Goal: Task Accomplishment & Management: Use online tool/utility

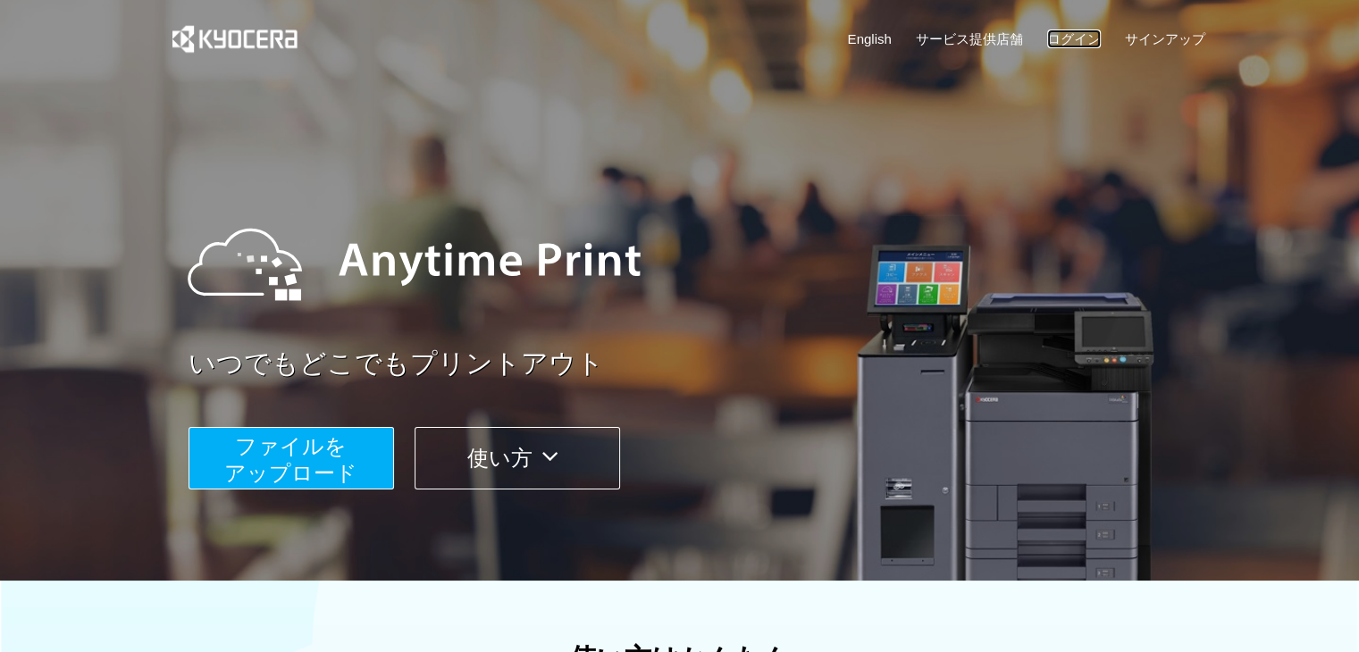
click at [1081, 38] on link "ログイン" at bounding box center [1074, 38] width 54 height 19
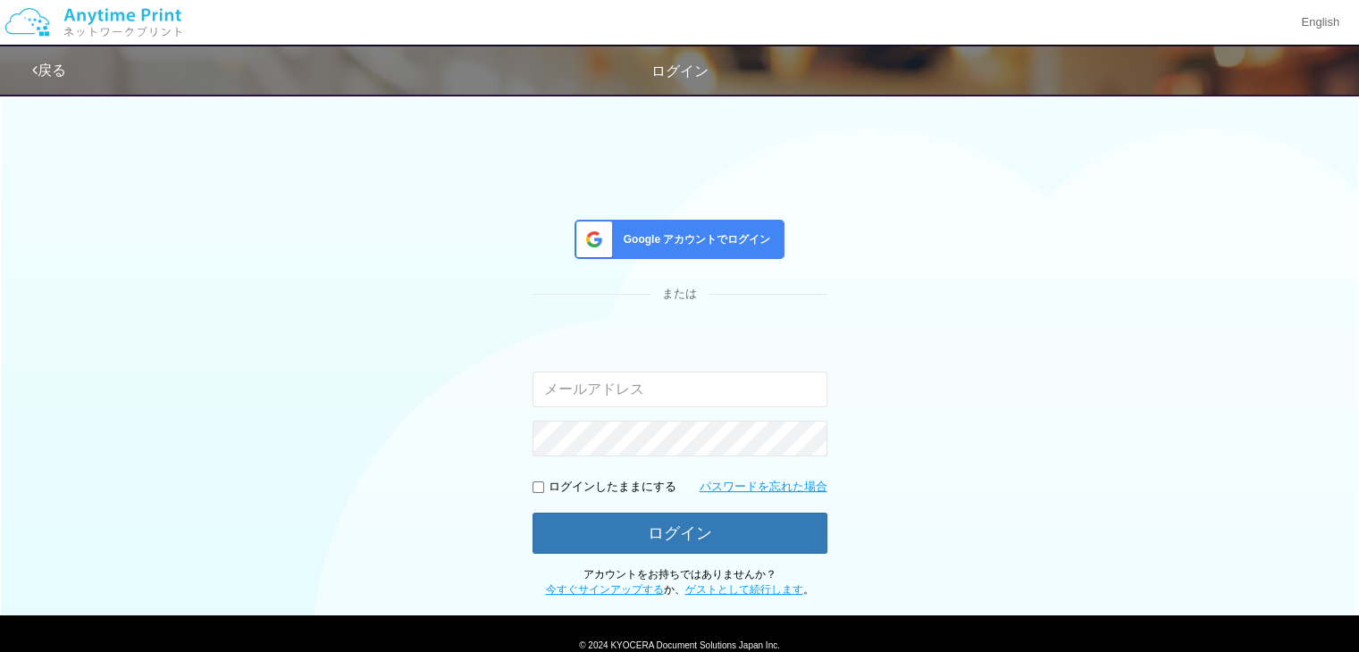
click at [711, 232] on span "Google アカウントでログイン" at bounding box center [694, 239] width 155 height 15
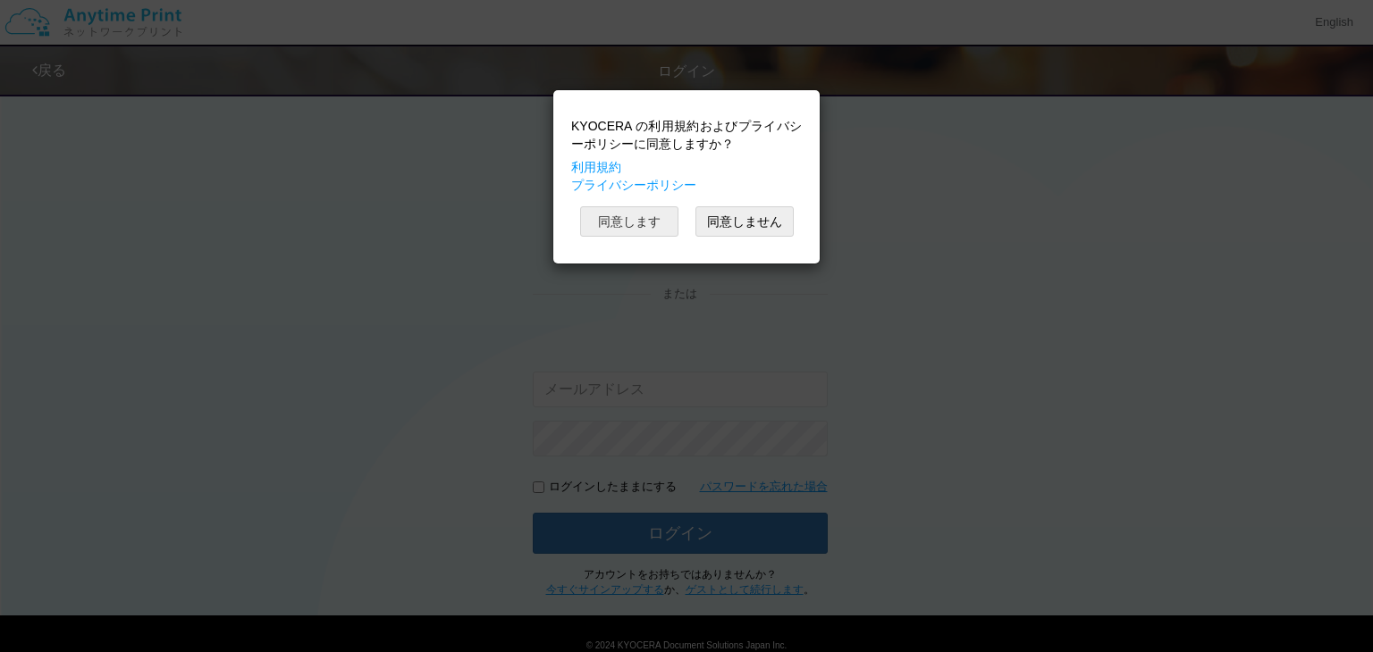
click at [636, 221] on button "同意します" at bounding box center [629, 221] width 98 height 30
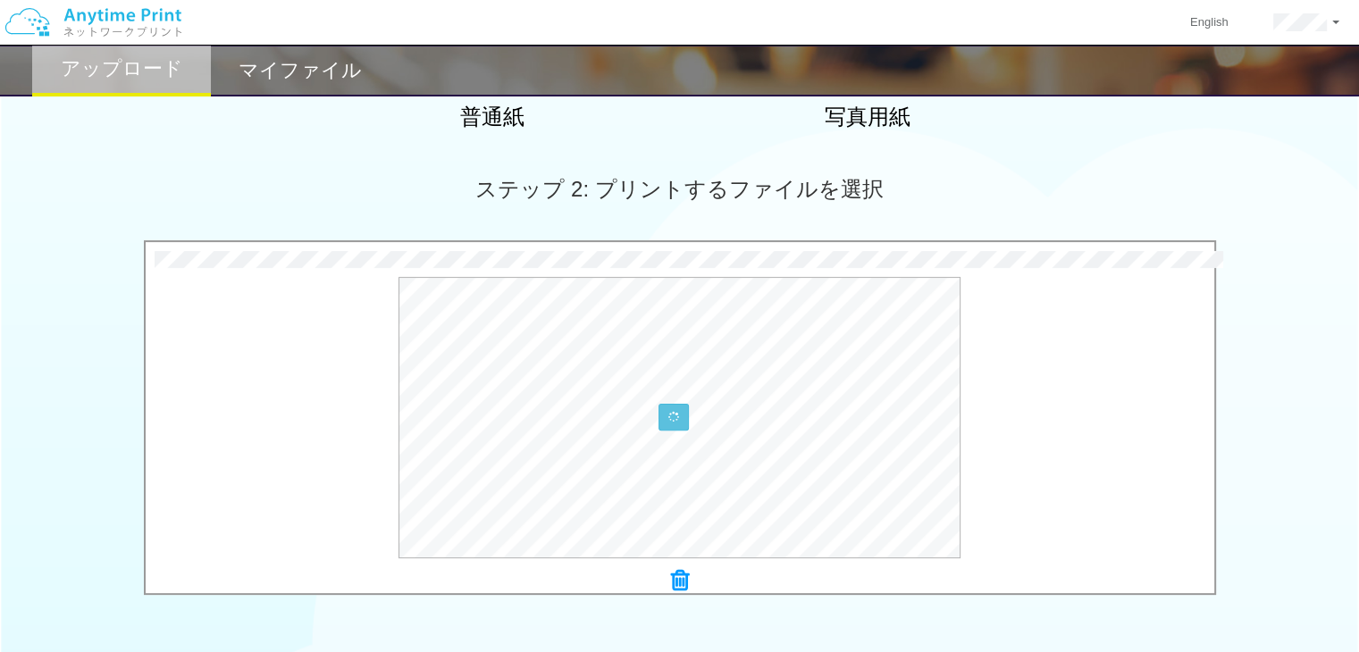
scroll to position [496, 0]
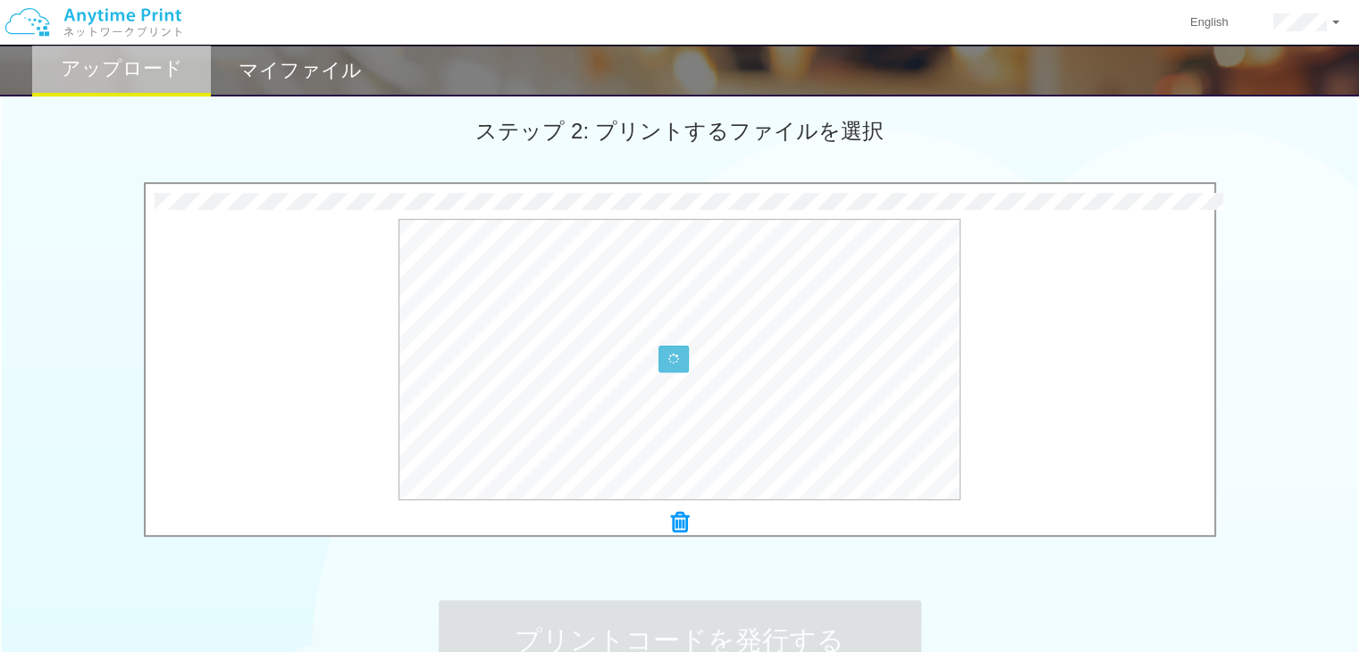
click at [677, 506] on div "× seikeiiji_b.pdf" at bounding box center [680, 364] width 1069 height 342
click at [677, 520] on icon at bounding box center [680, 522] width 18 height 23
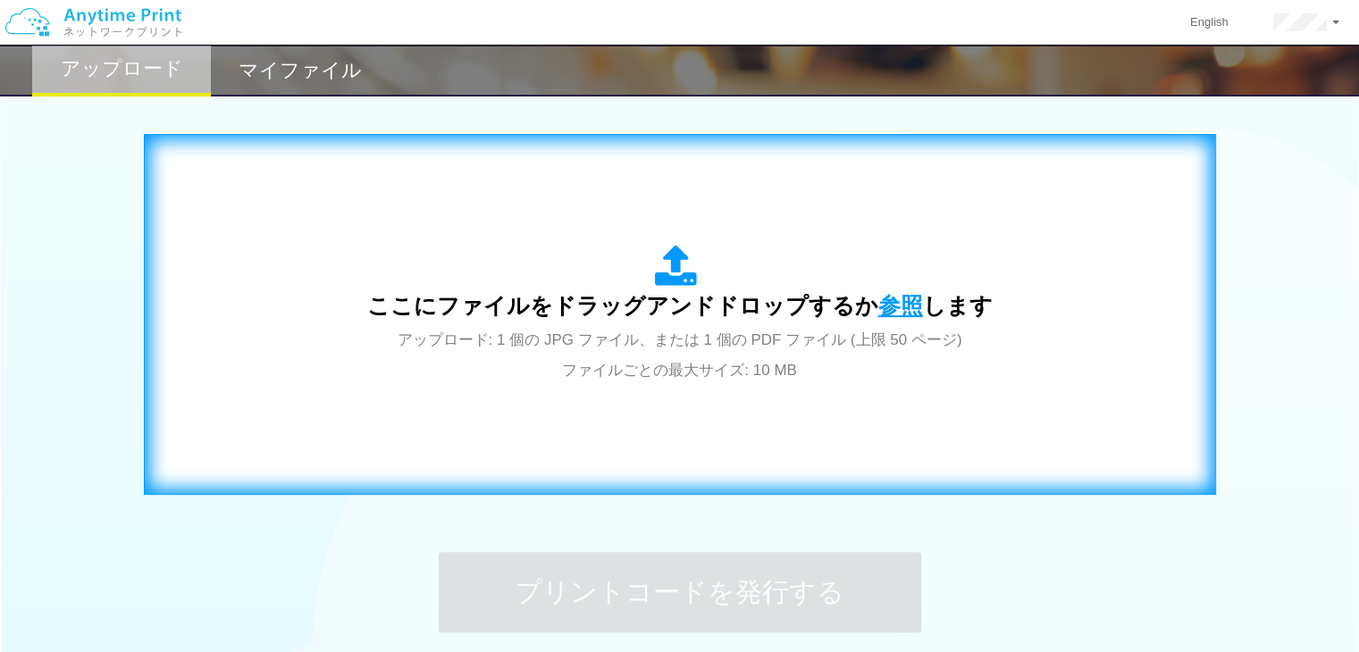
scroll to position [551, 0]
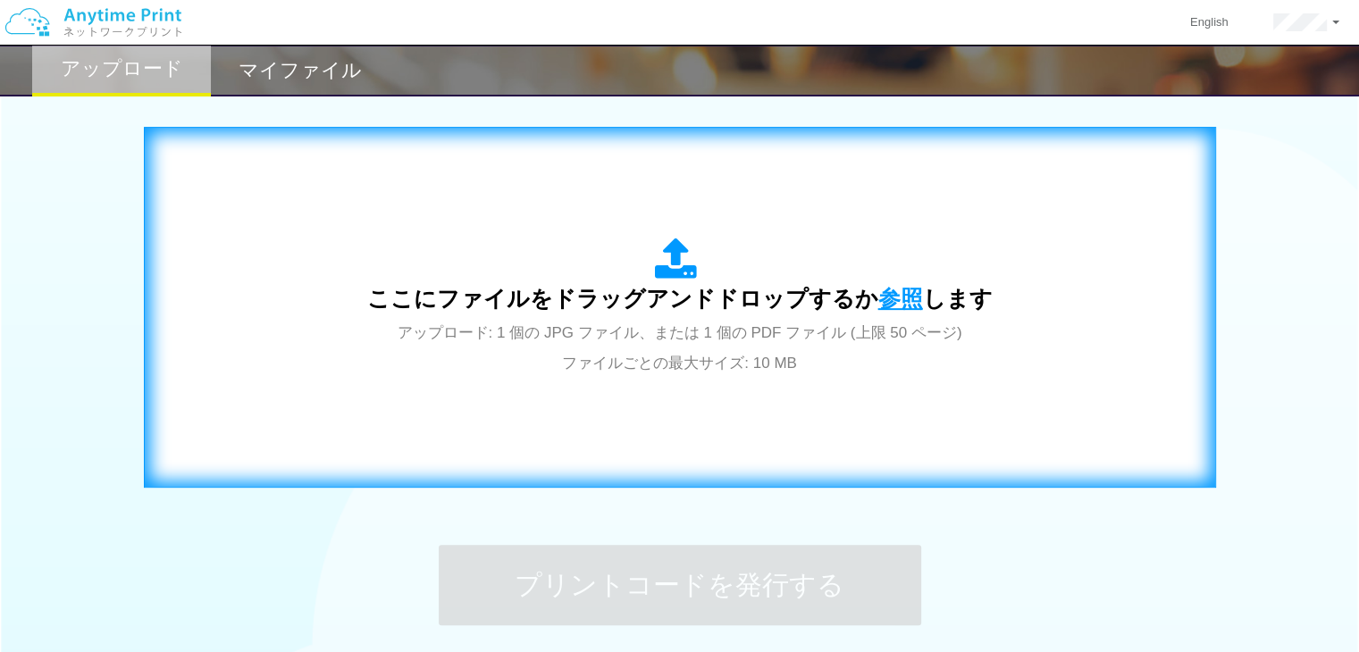
click at [885, 310] on span "参照" at bounding box center [901, 298] width 45 height 25
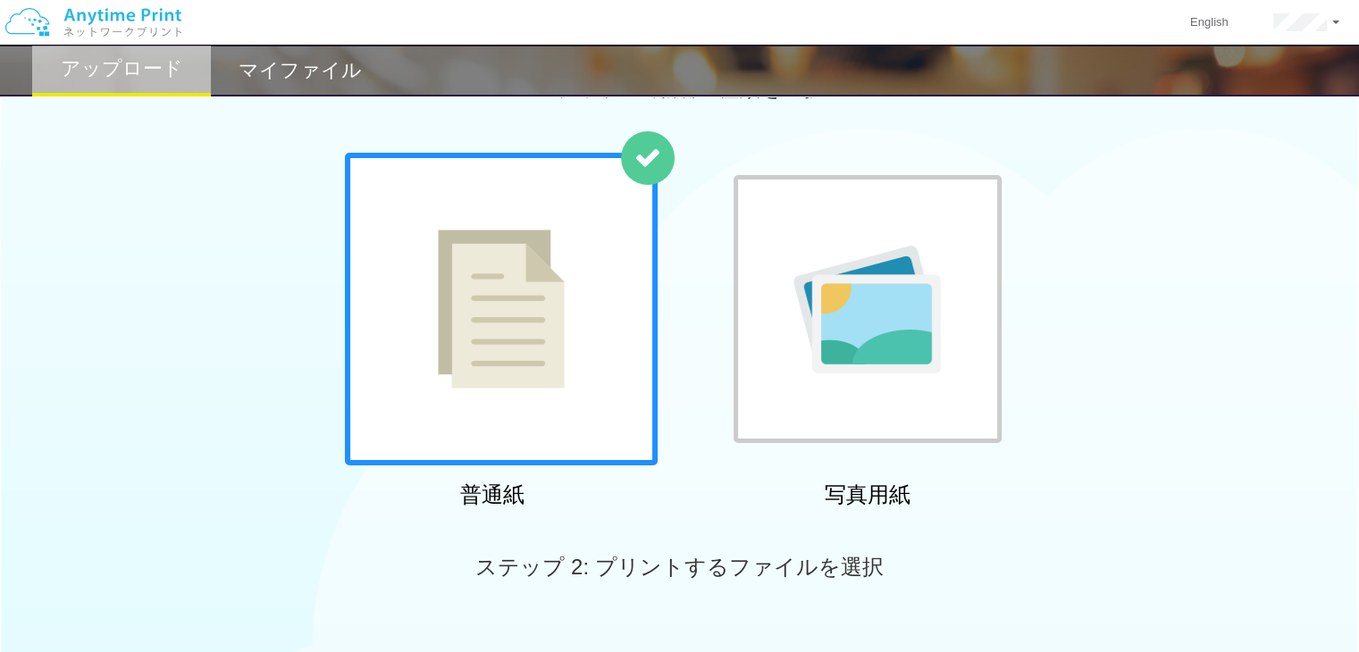
scroll to position [46, 0]
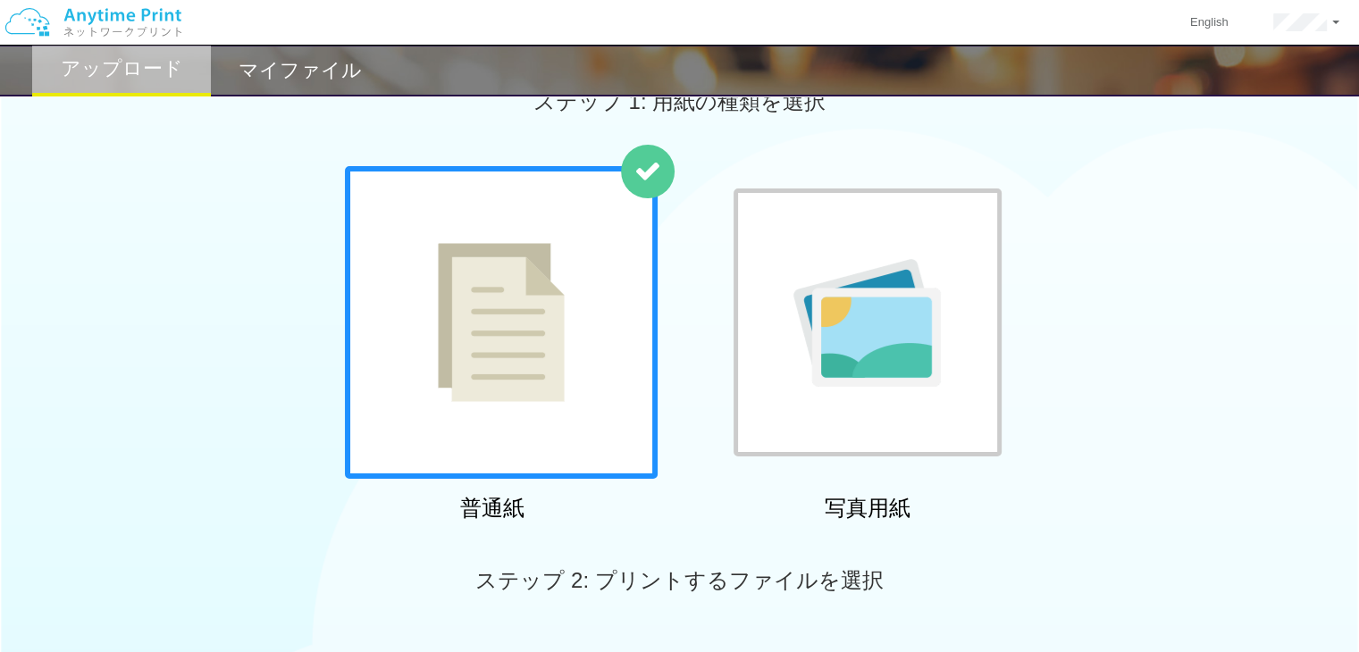
click at [520, 282] on img at bounding box center [501, 322] width 127 height 159
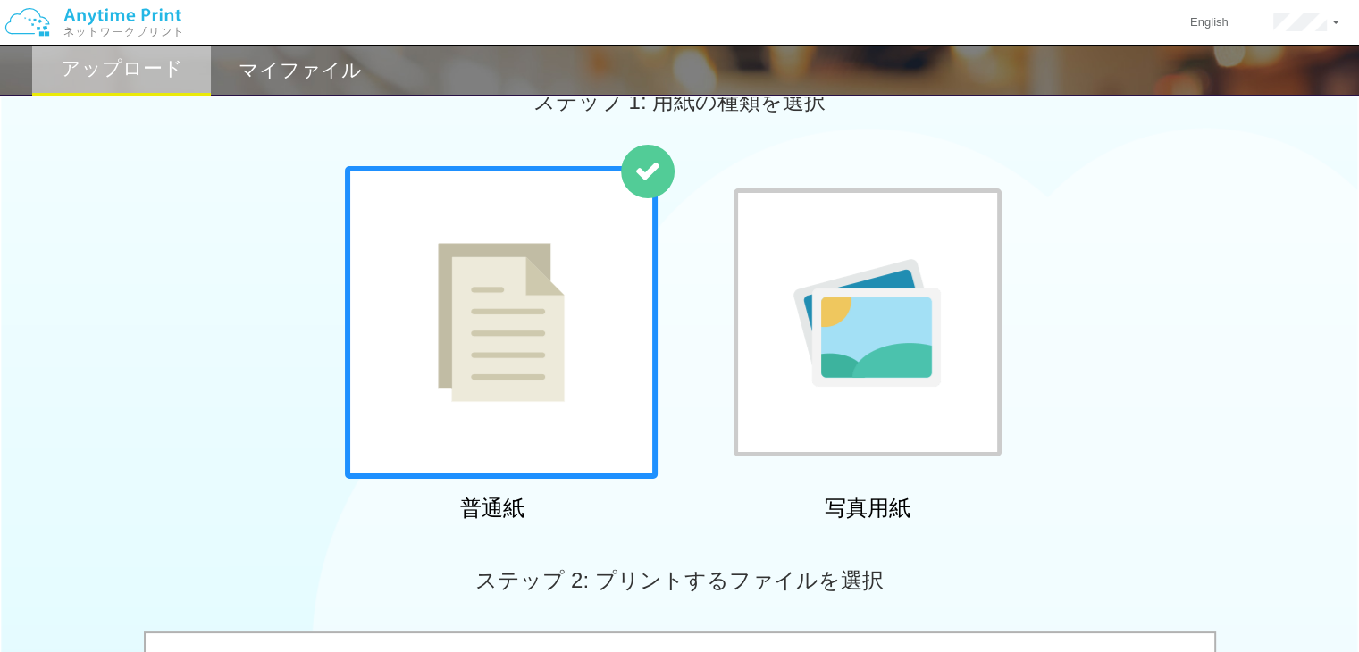
click at [862, 305] on img at bounding box center [867, 323] width 147 height 128
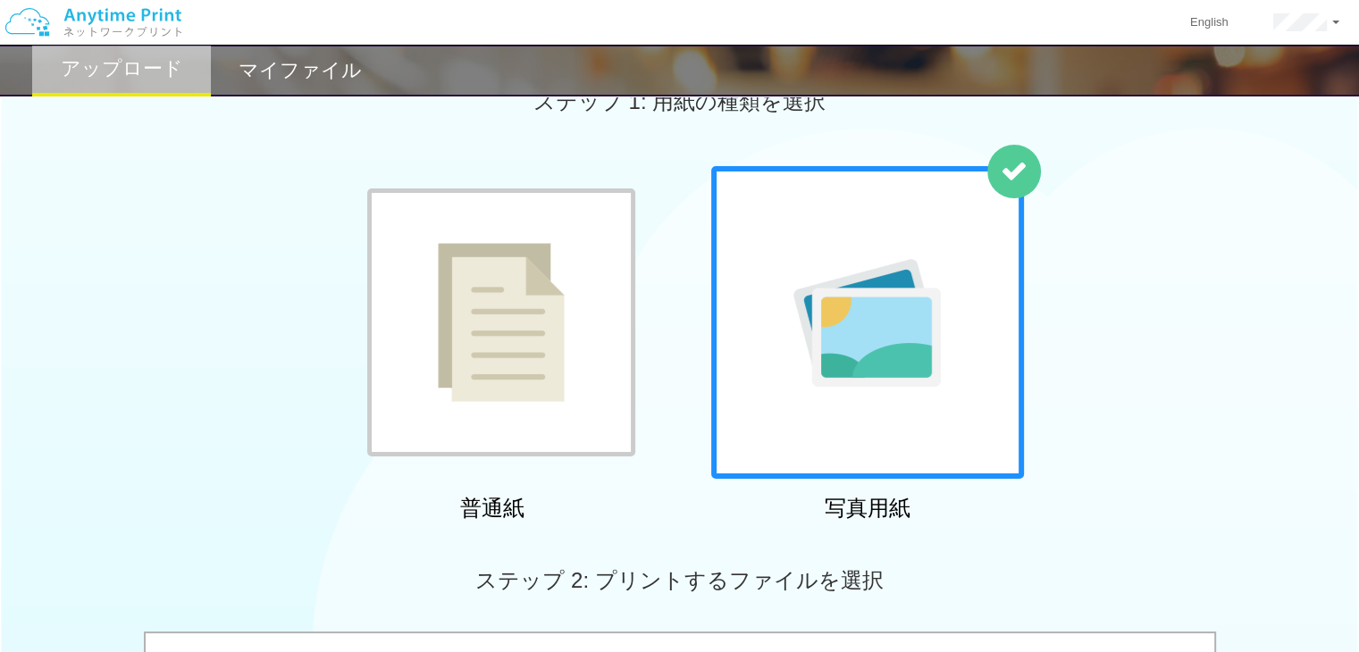
click at [566, 310] on div at bounding box center [501, 323] width 268 height 268
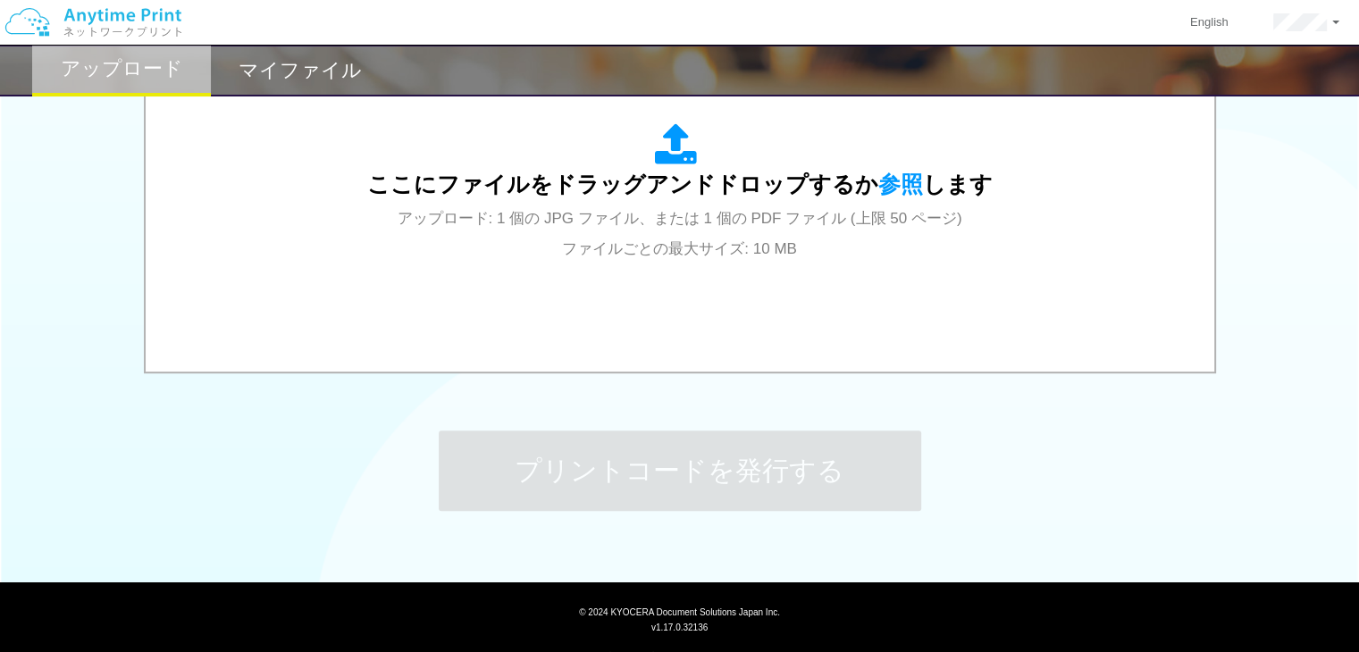
scroll to position [545, 0]
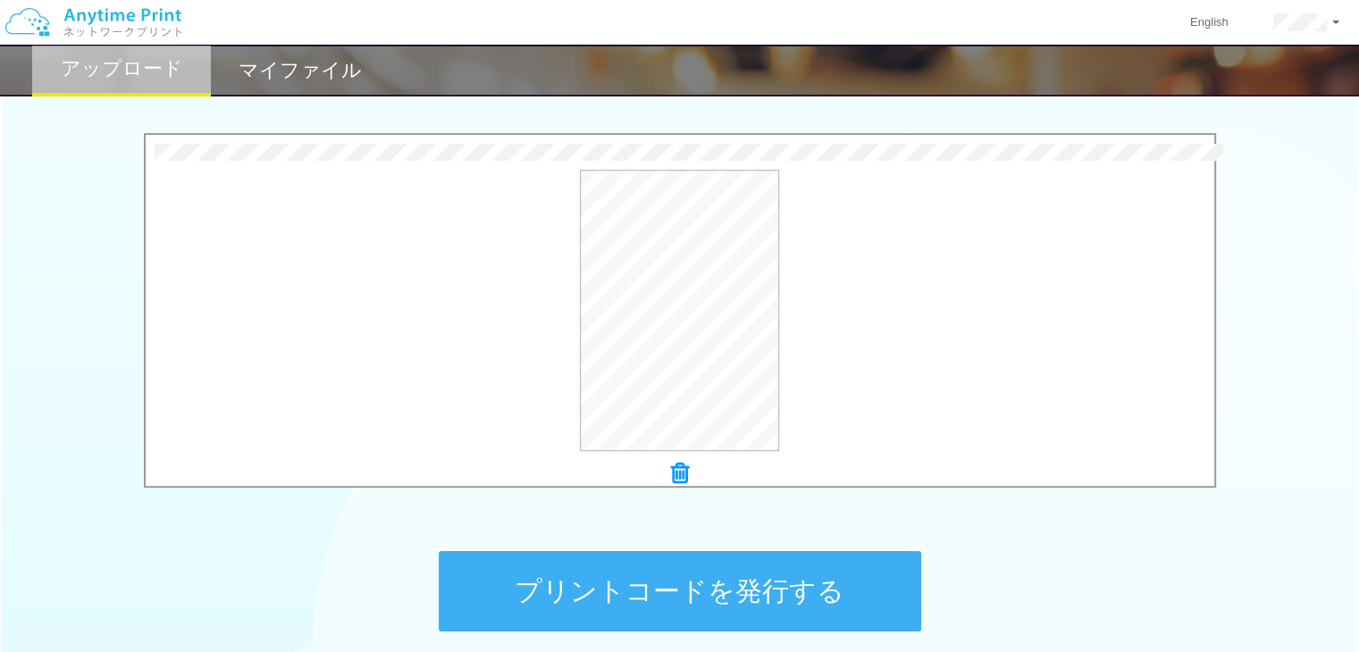
click at [761, 605] on button "プリントコードを発行する" at bounding box center [680, 591] width 483 height 80
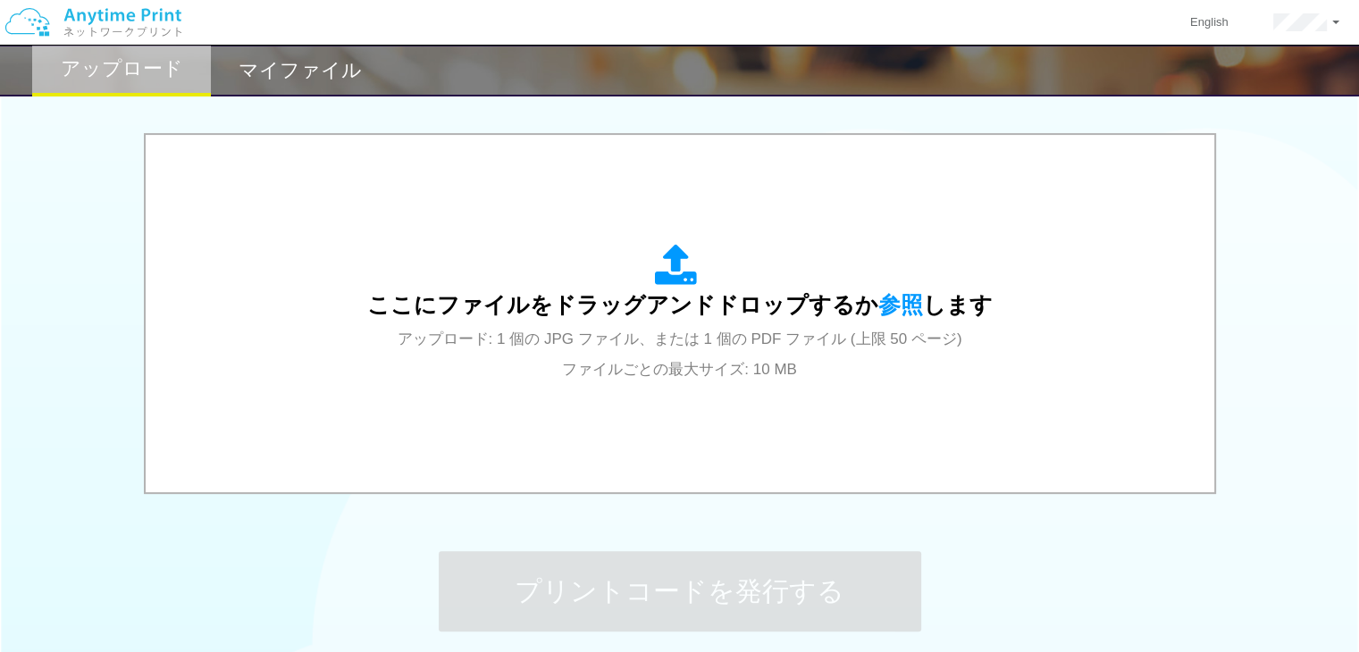
scroll to position [0, 0]
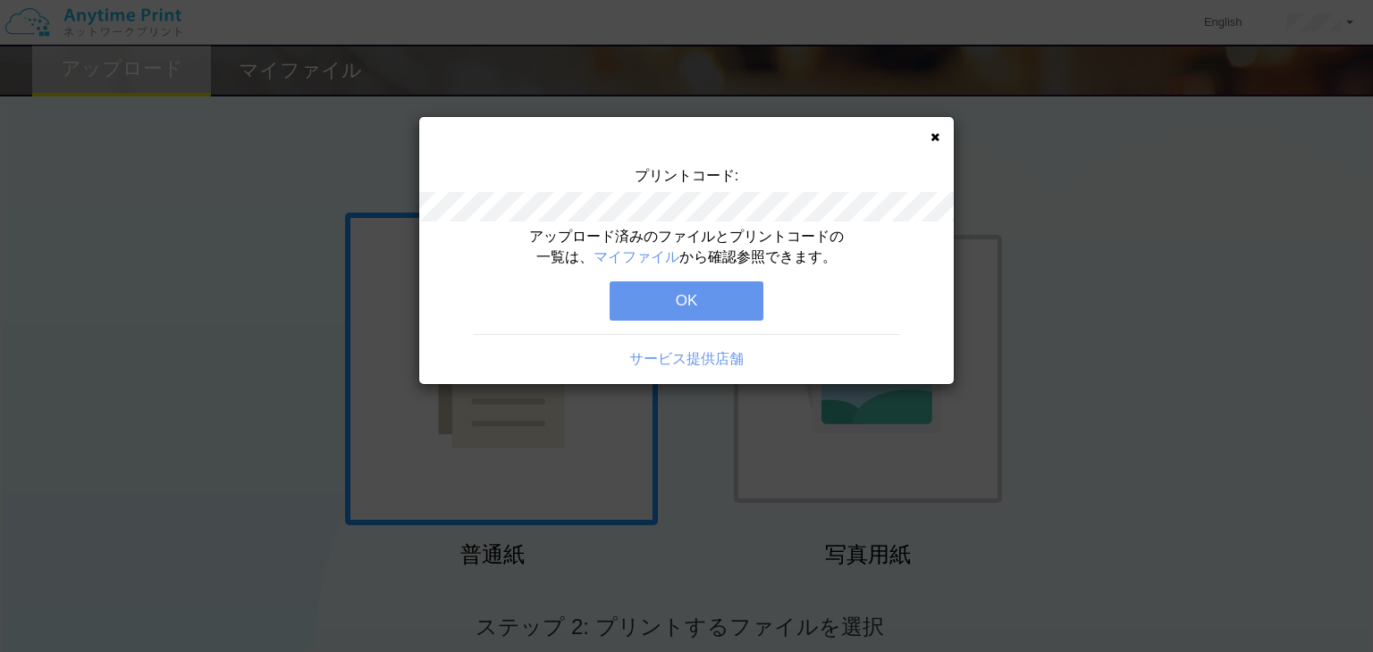
click at [733, 299] on button "OK" at bounding box center [687, 301] width 154 height 39
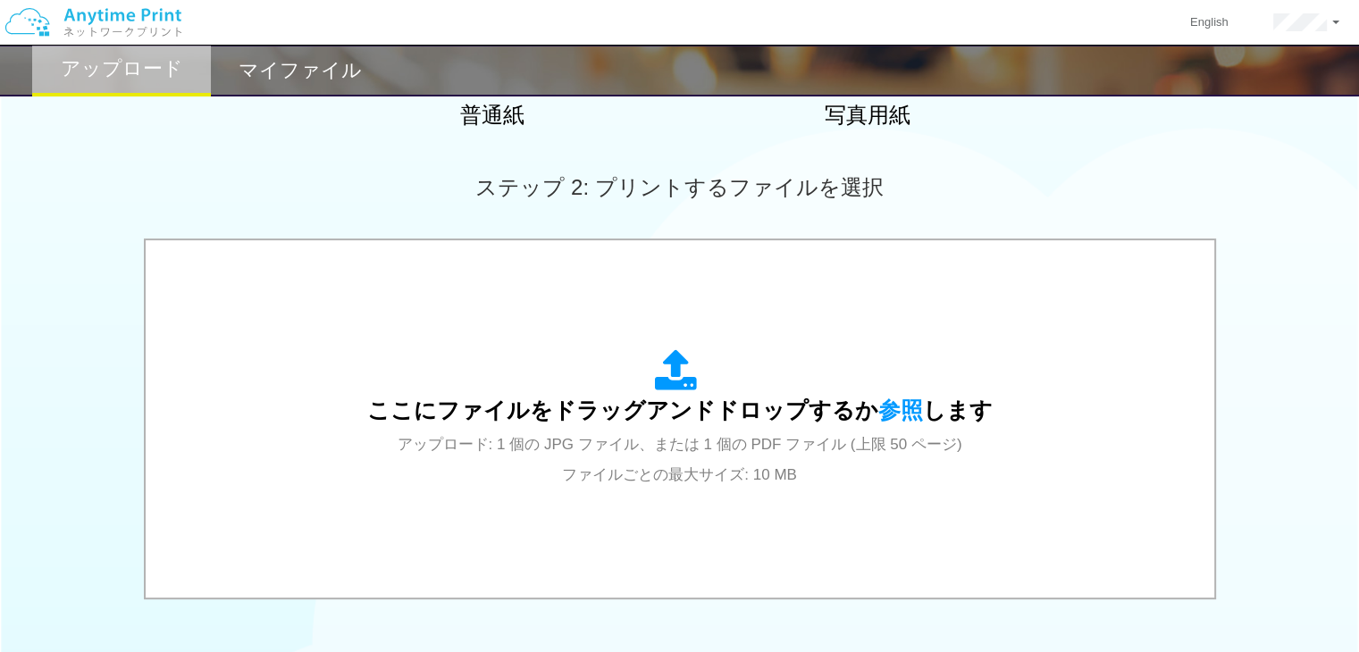
scroll to position [507, 0]
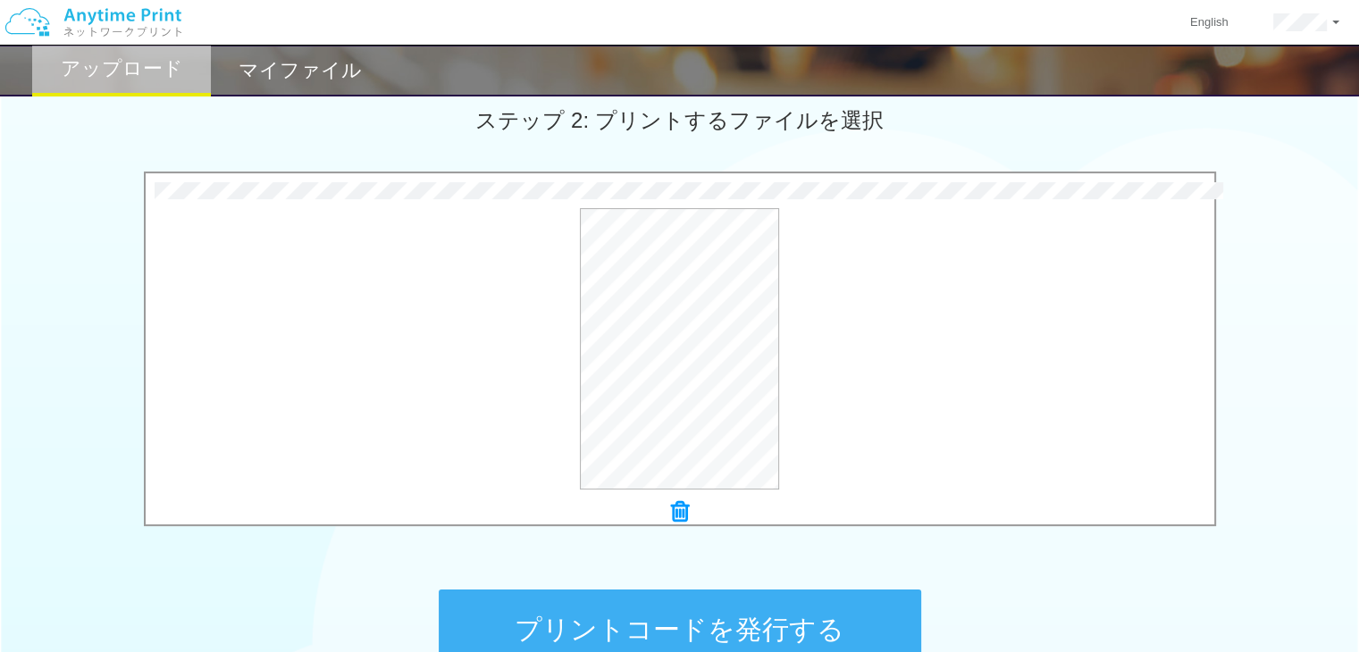
click at [794, 608] on button "プリントコードを発行する" at bounding box center [680, 630] width 483 height 80
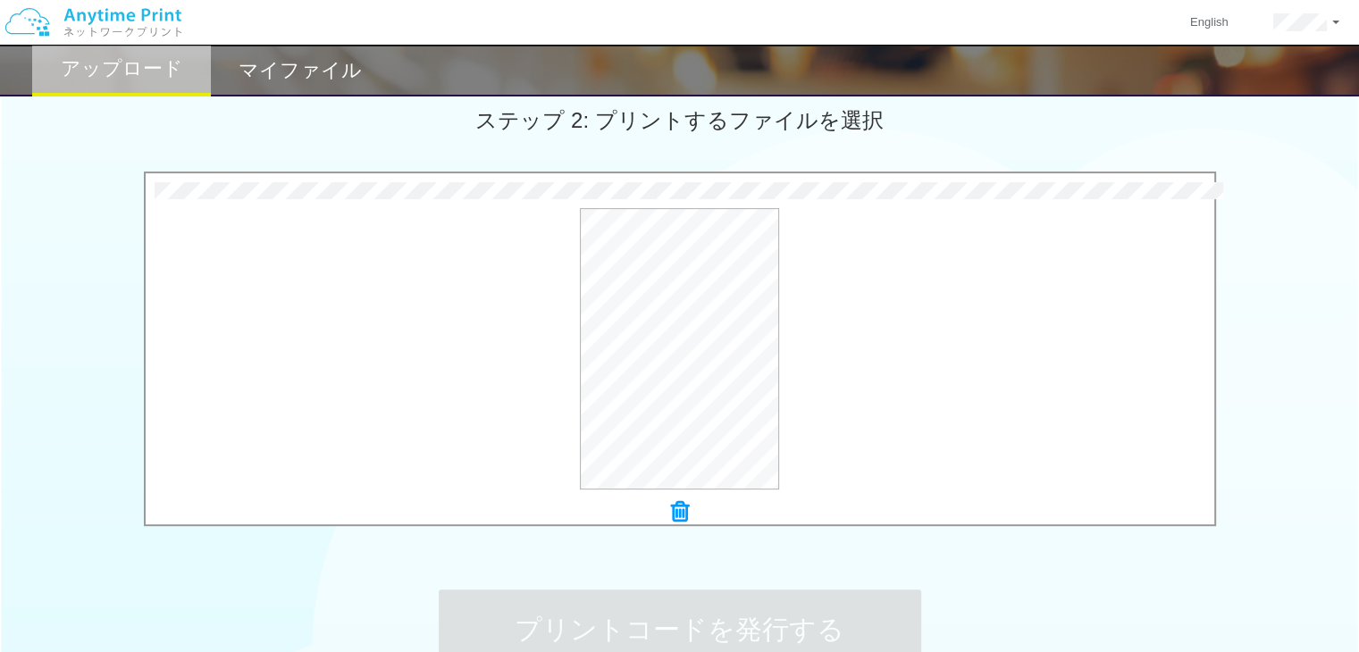
scroll to position [0, 0]
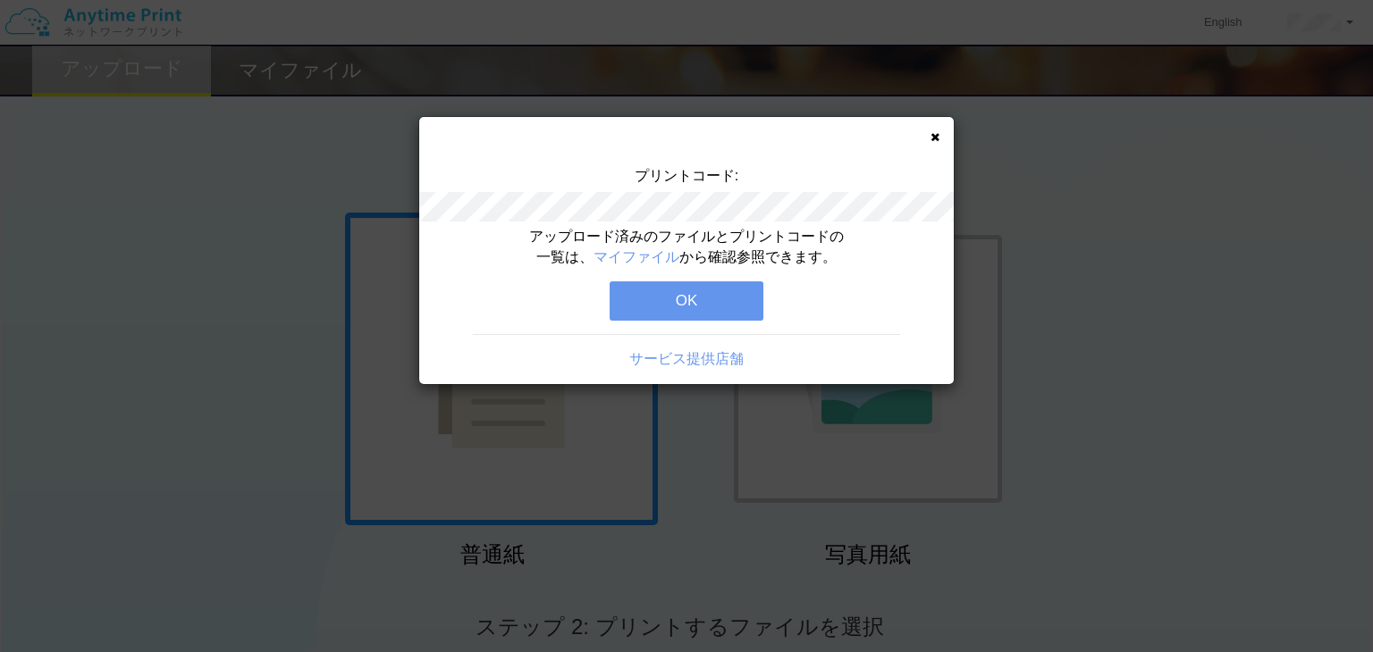
click at [744, 294] on button "OK" at bounding box center [687, 301] width 154 height 39
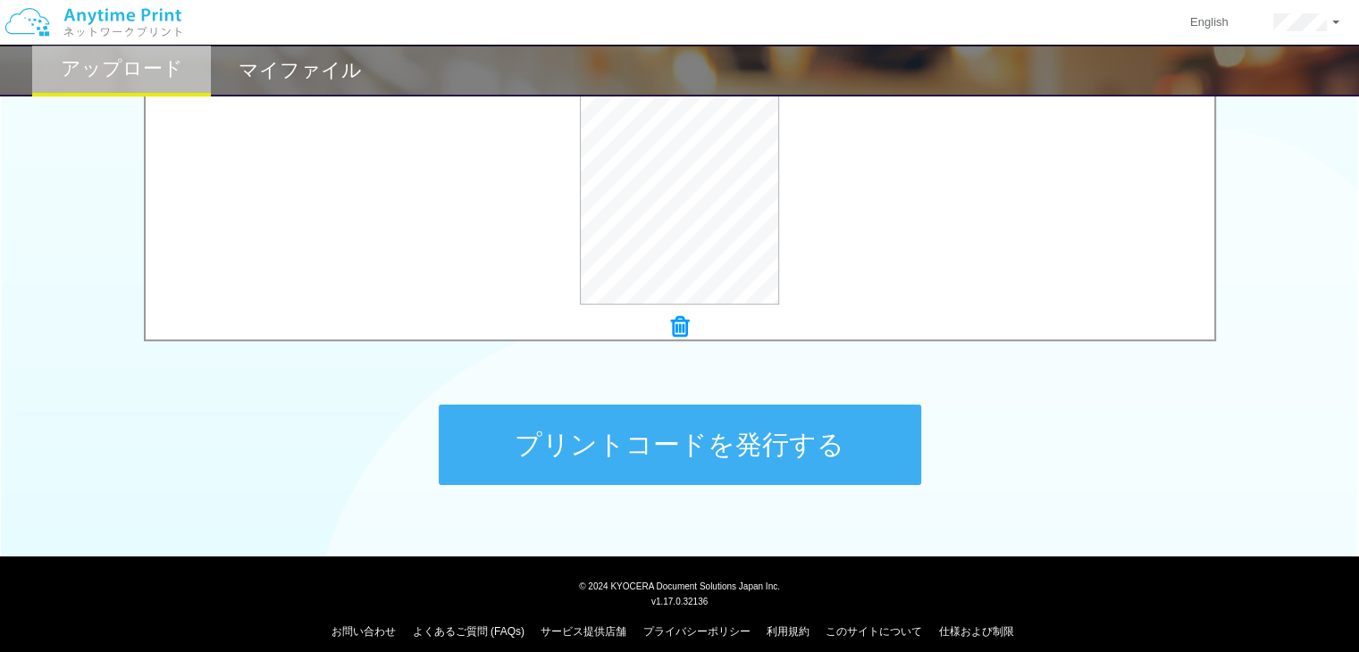
scroll to position [707, 0]
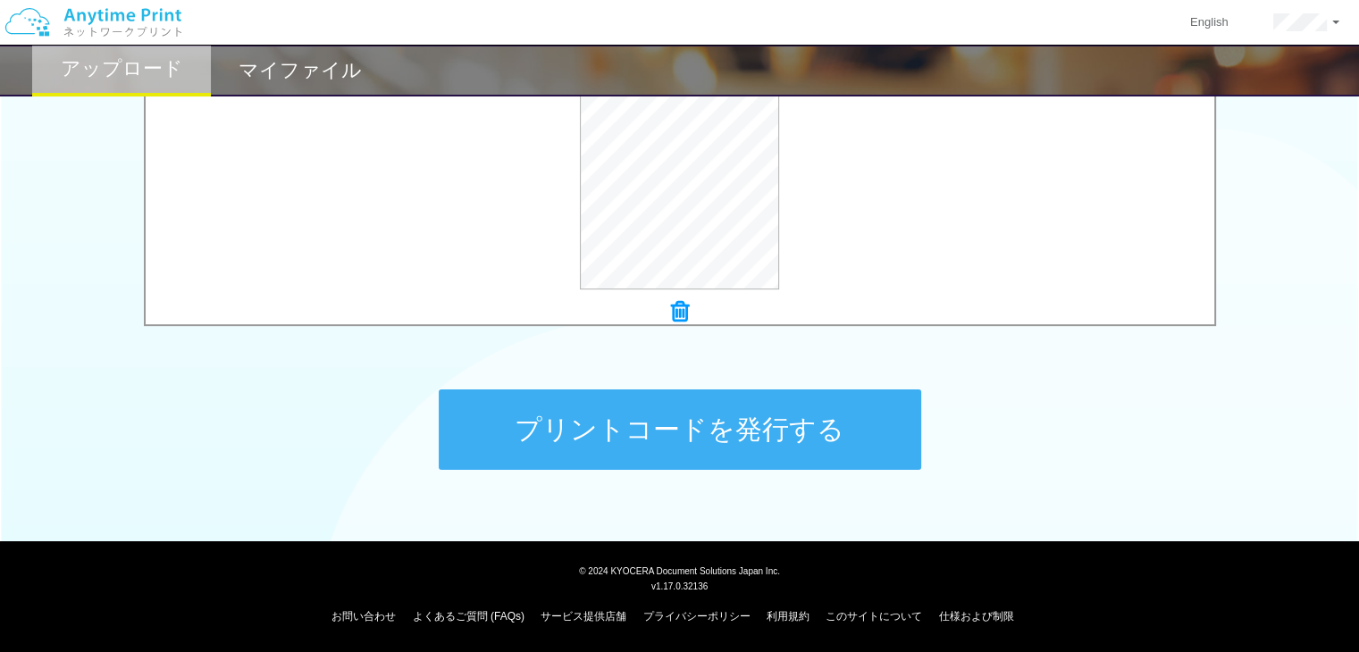
click at [725, 419] on button "プリントコードを発行する" at bounding box center [680, 430] width 483 height 80
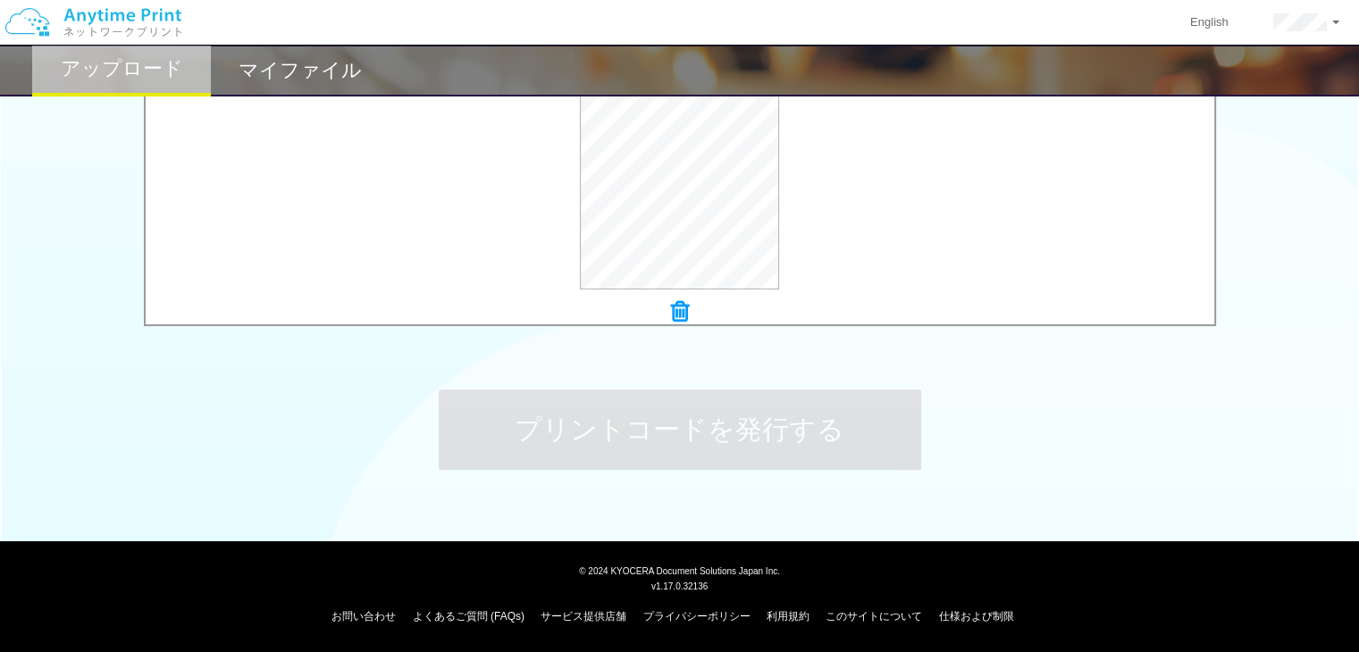
scroll to position [0, 0]
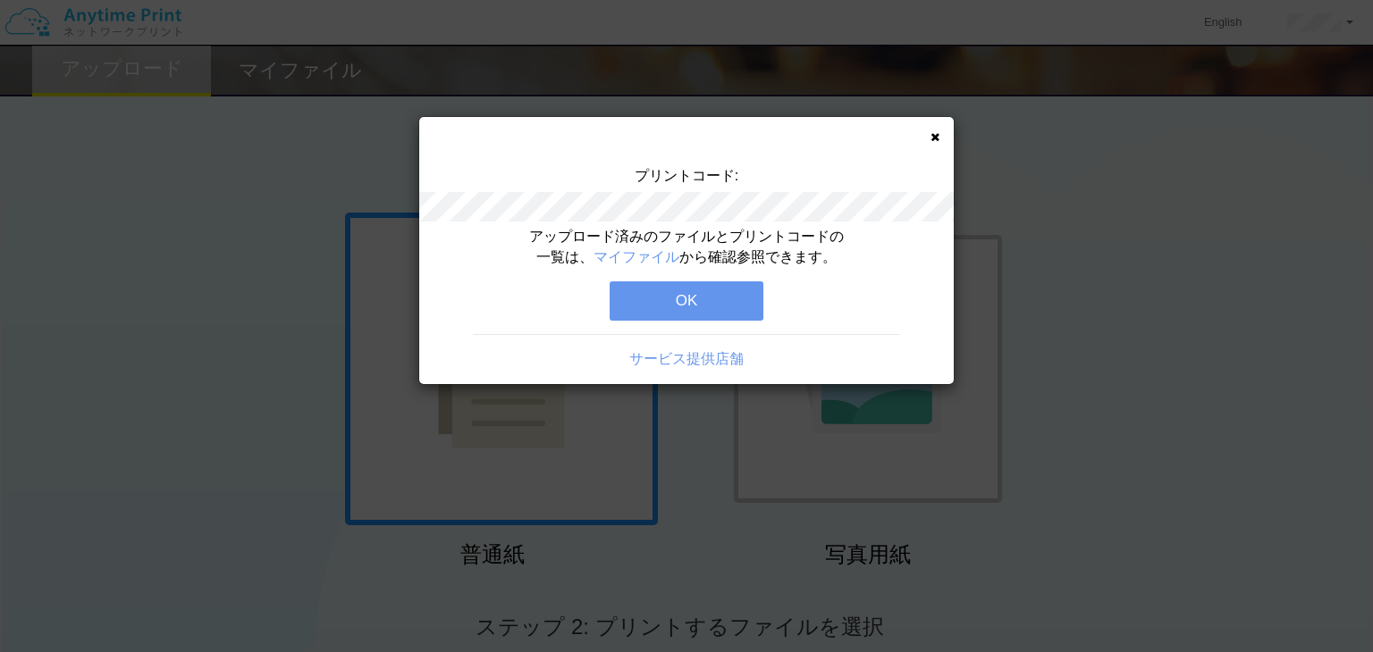
click at [743, 301] on button "OK" at bounding box center [687, 301] width 154 height 39
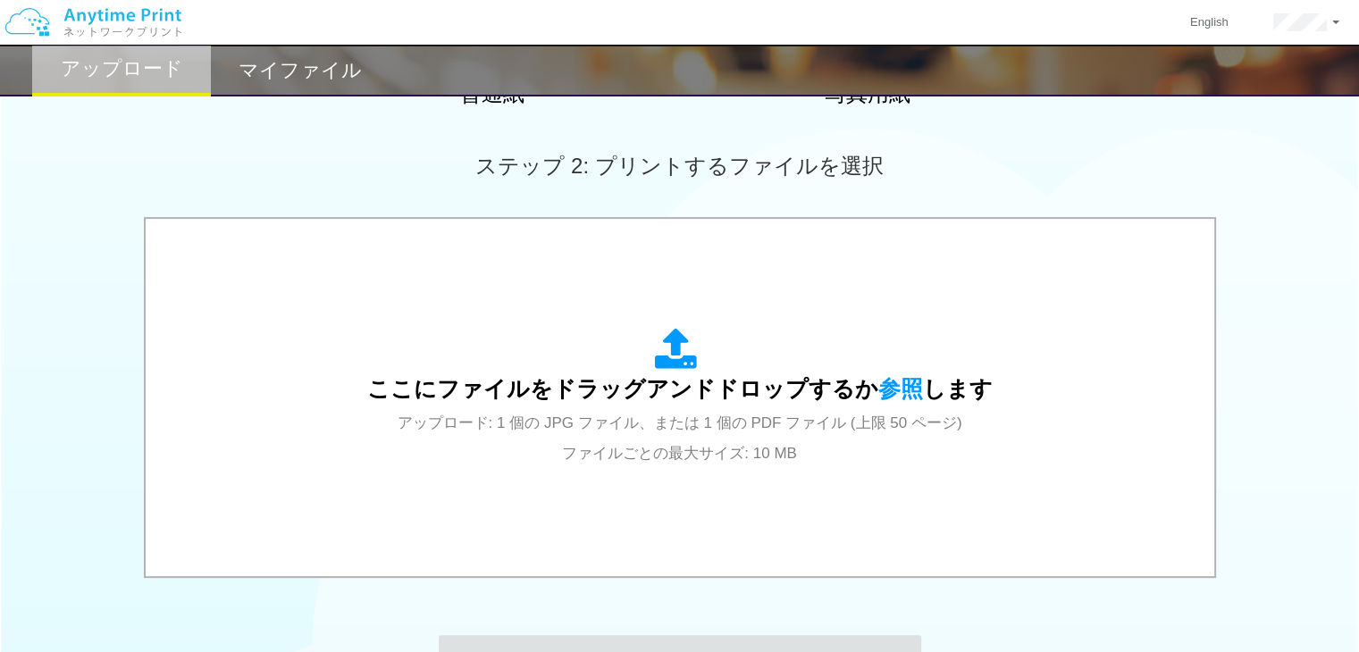
scroll to position [552, 0]
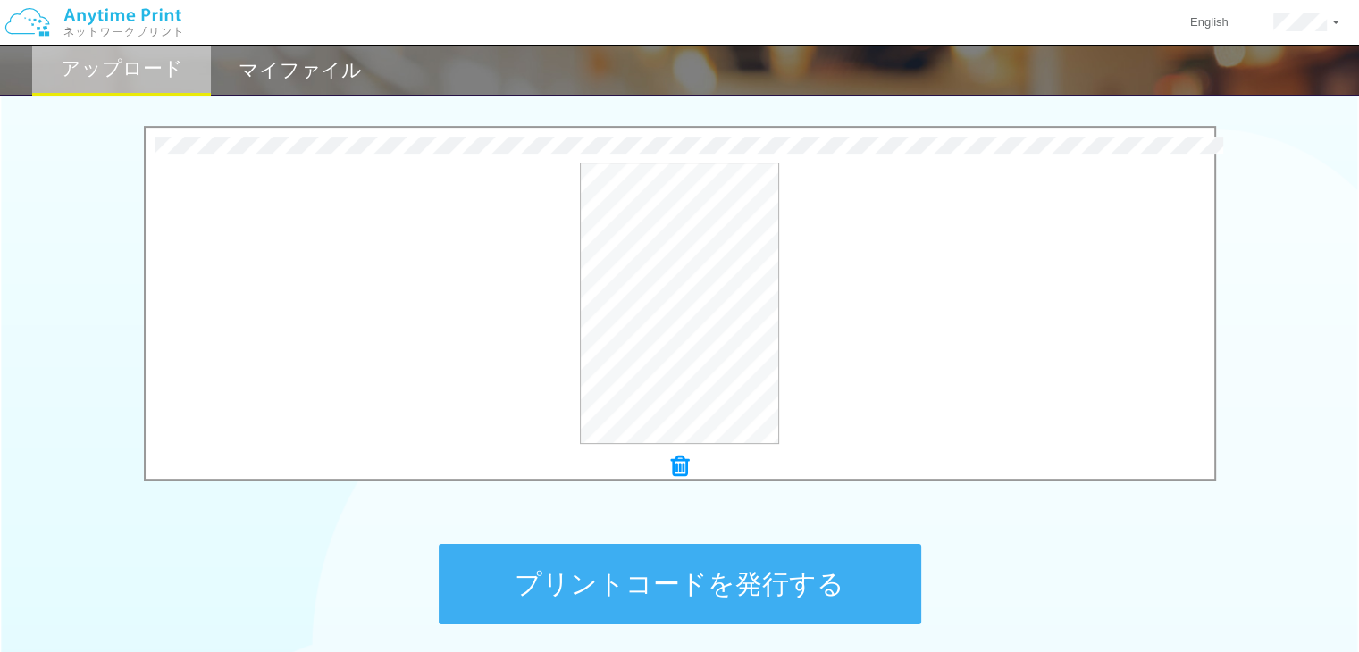
click at [674, 564] on button "プリントコードを発行する" at bounding box center [680, 584] width 483 height 80
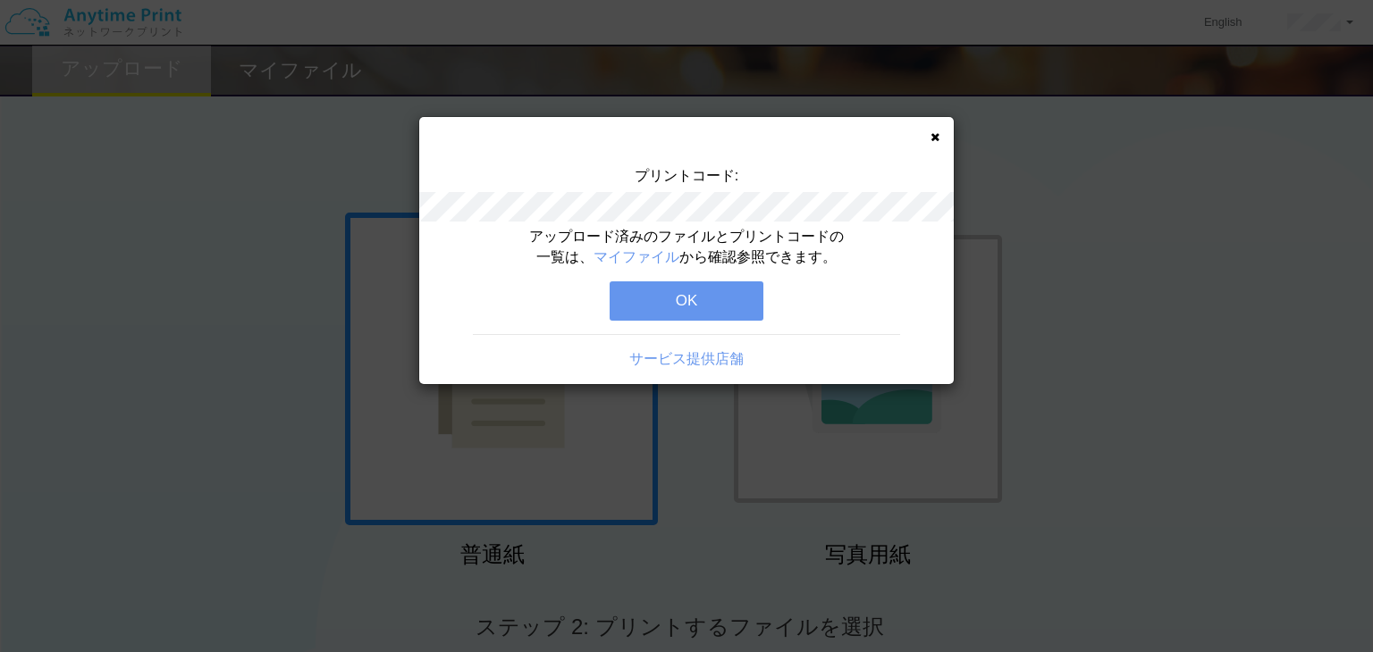
click at [714, 304] on button "OK" at bounding box center [687, 301] width 154 height 39
